Goal: Check status: Check status

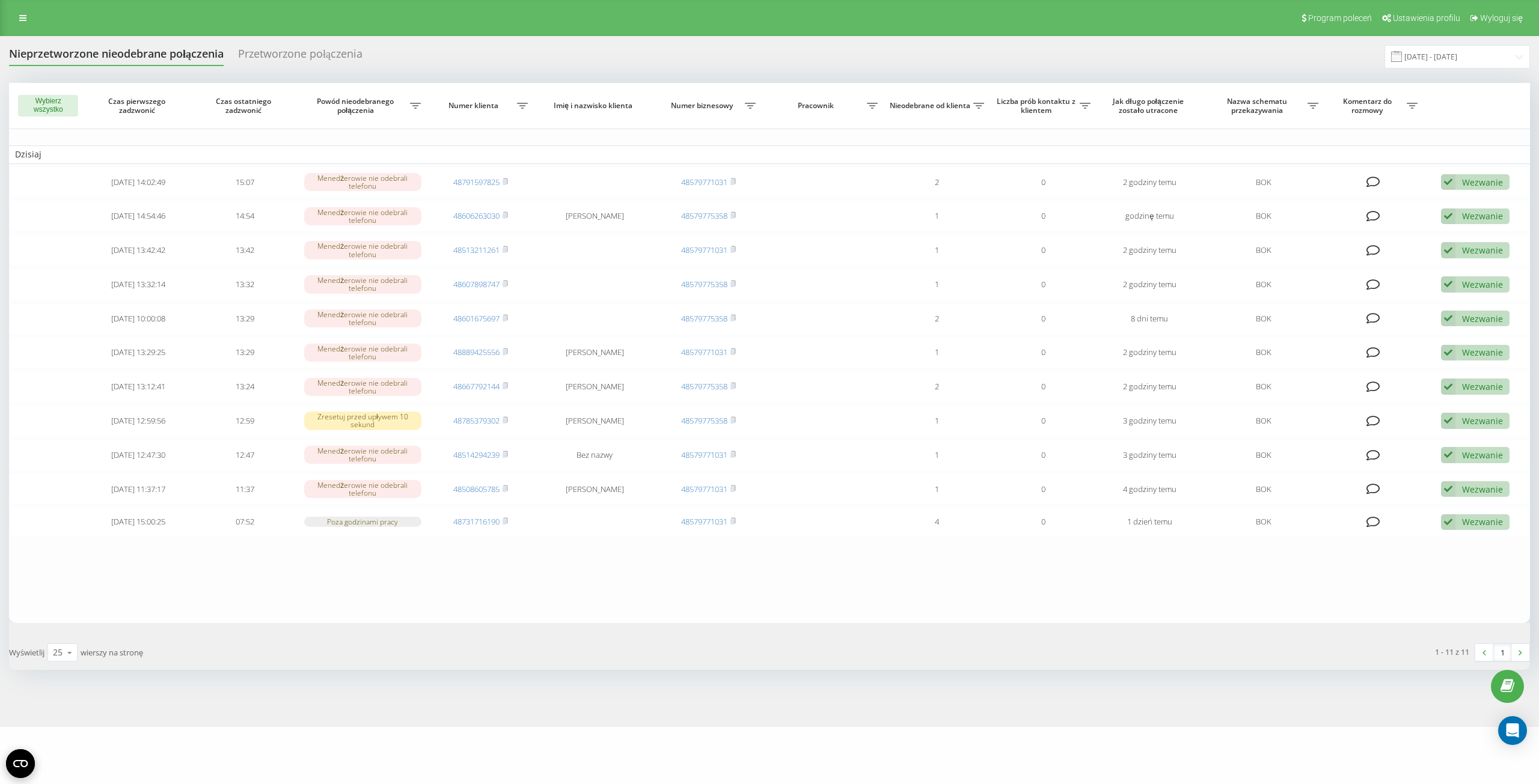
click at [148, 57] on div "Nieprzetworzone nieodebrane połączenia" at bounding box center [116, 56] width 215 height 18
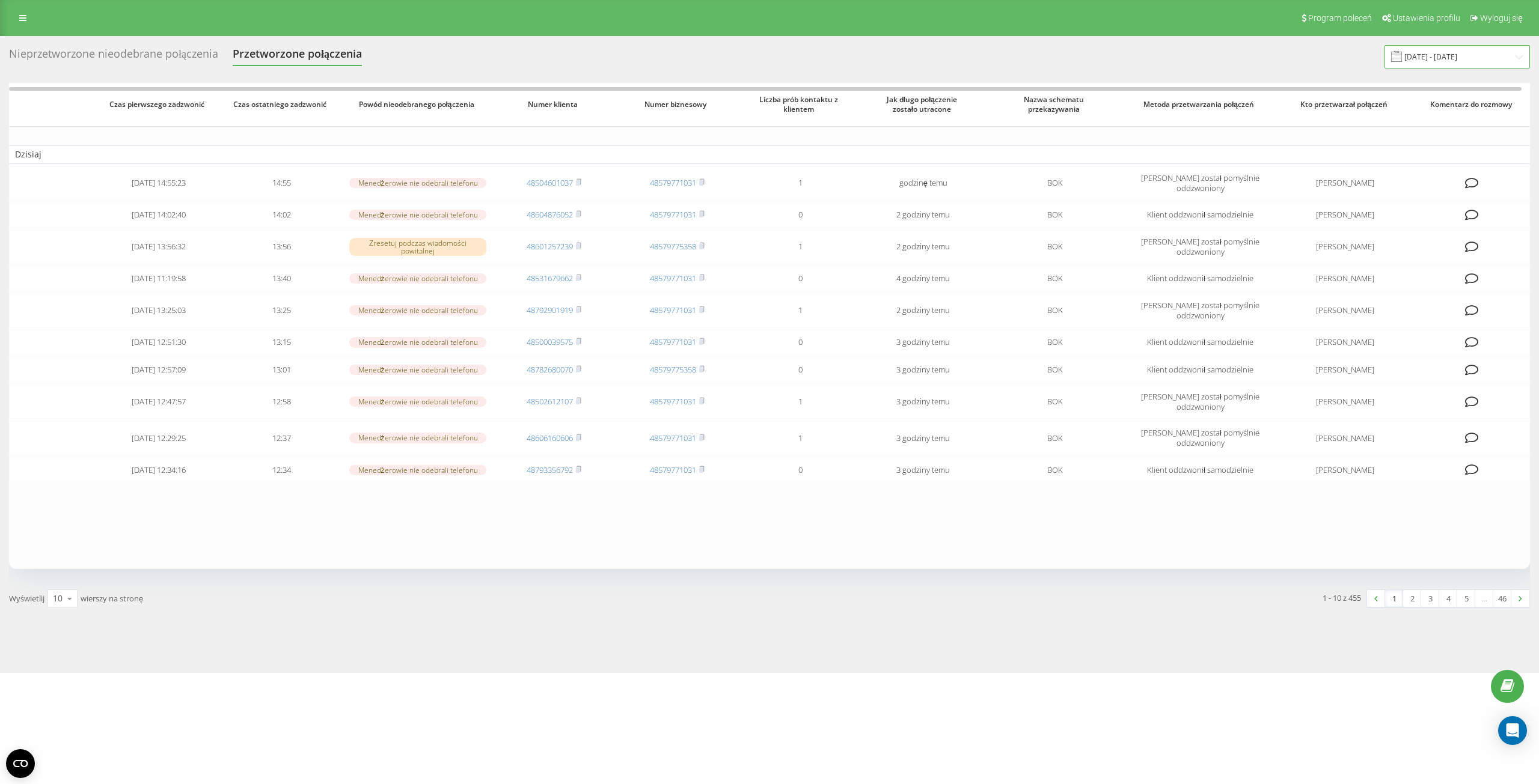
click at [1442, 62] on input "[DATE] - [DATE]" at bounding box center [1456, 56] width 145 height 23
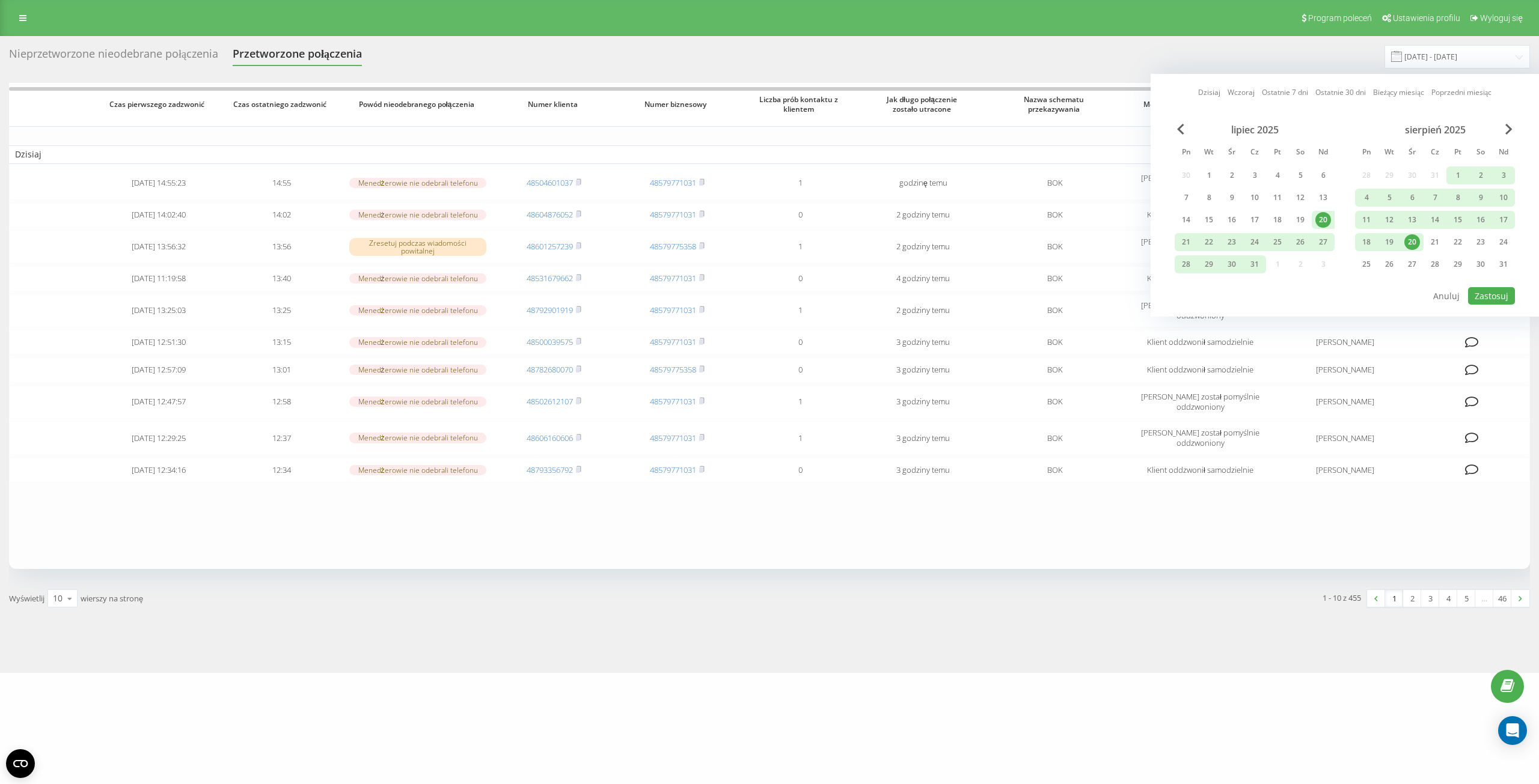
click at [1408, 241] on div "20" at bounding box center [1412, 242] width 16 height 16
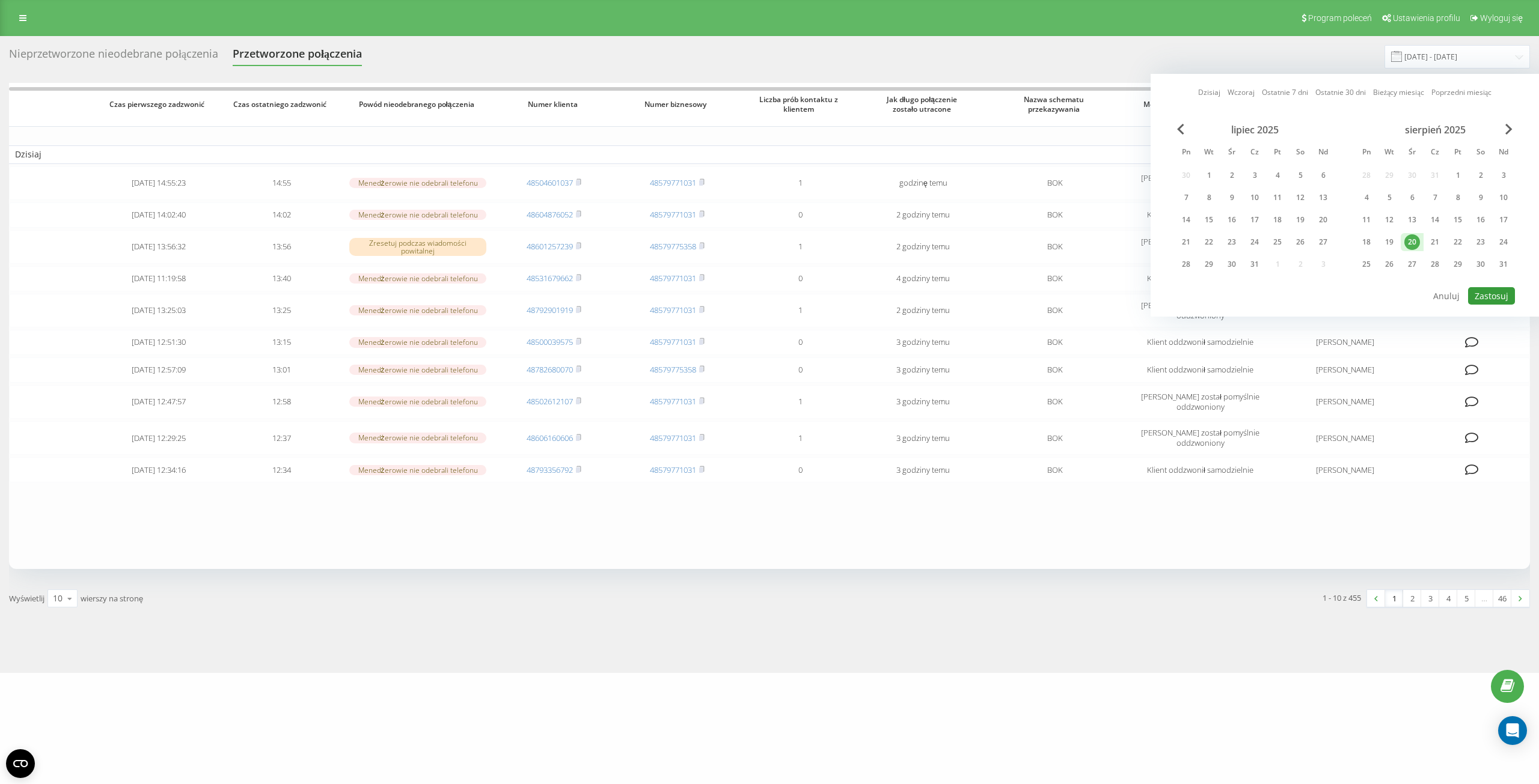
click at [1490, 293] on button "Zastosuj" at bounding box center [1491, 296] width 47 height 17
type input "[DATE] - [DATE]"
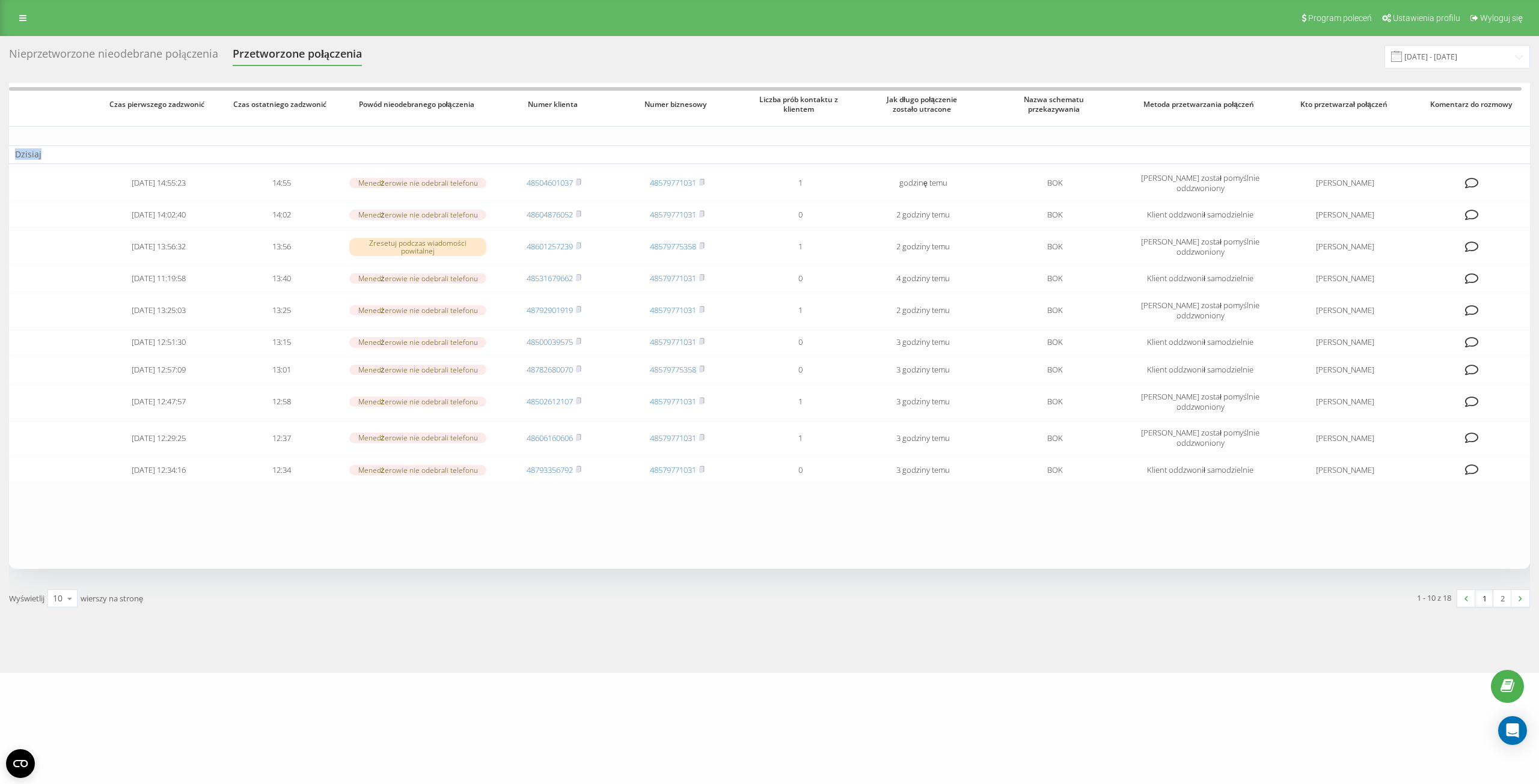
drag, startPoint x: 68, startPoint y: 152, endPoint x: 17, endPoint y: 148, distance: 51.2
click at [17, 148] on td "Dzisiaj" at bounding box center [769, 154] width 1521 height 18
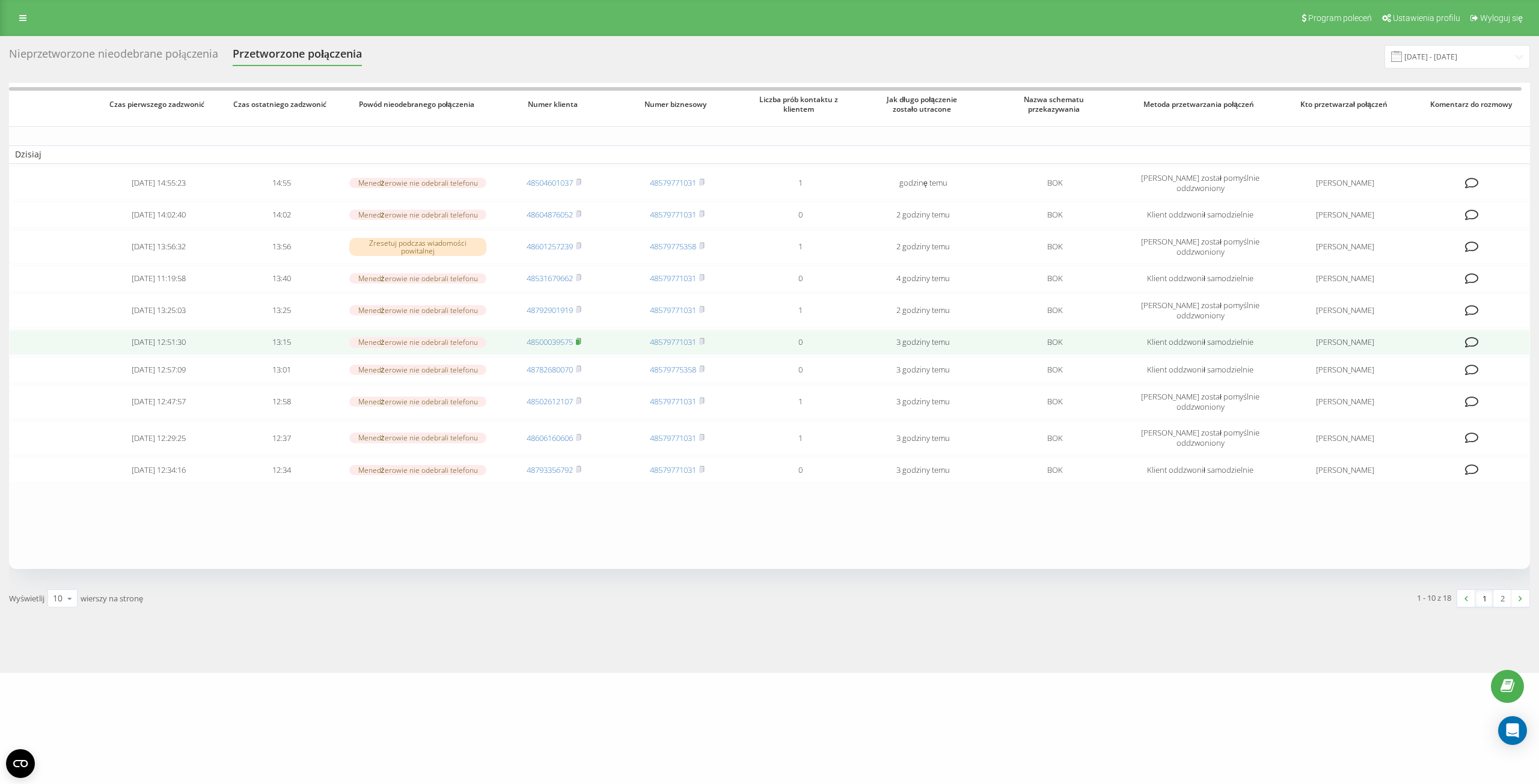
click at [581, 337] on icon at bounding box center [578, 341] width 6 height 7
